Goal: Task Accomplishment & Management: Use online tool/utility

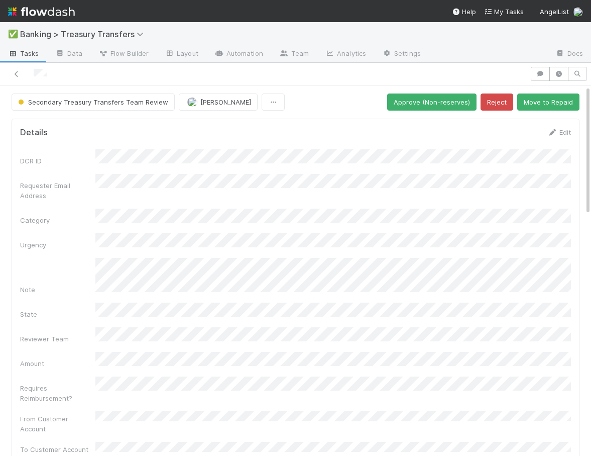
click at [30, 52] on span "Tasks" at bounding box center [23, 53] width 31 height 10
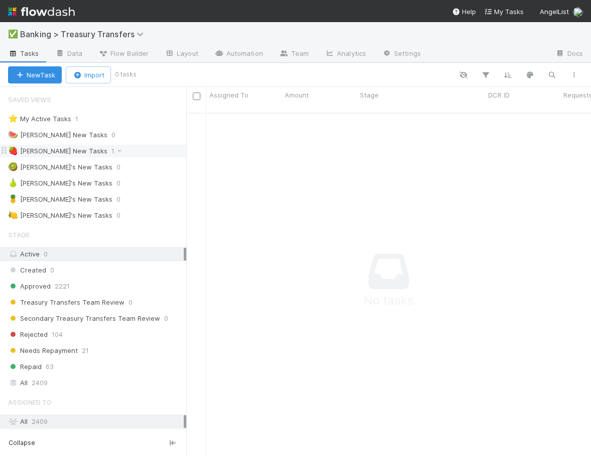
scroll to position [351, 405]
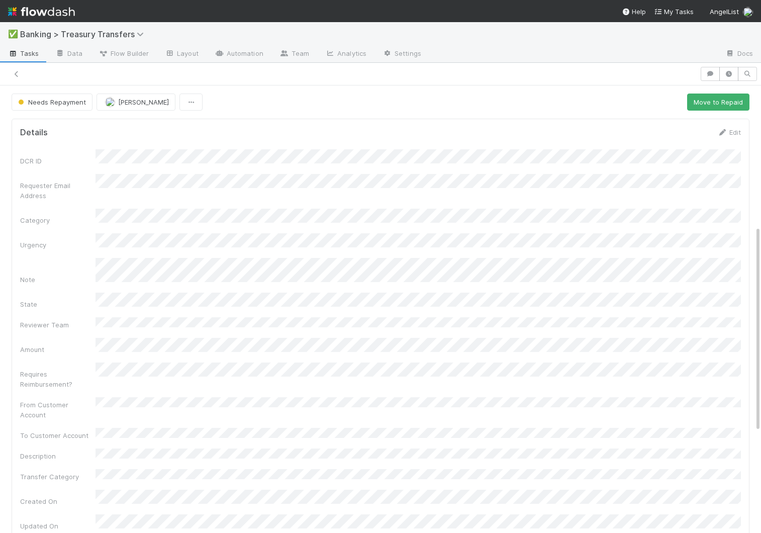
scroll to position [305, 0]
